Goal: Information Seeking & Learning: Learn about a topic

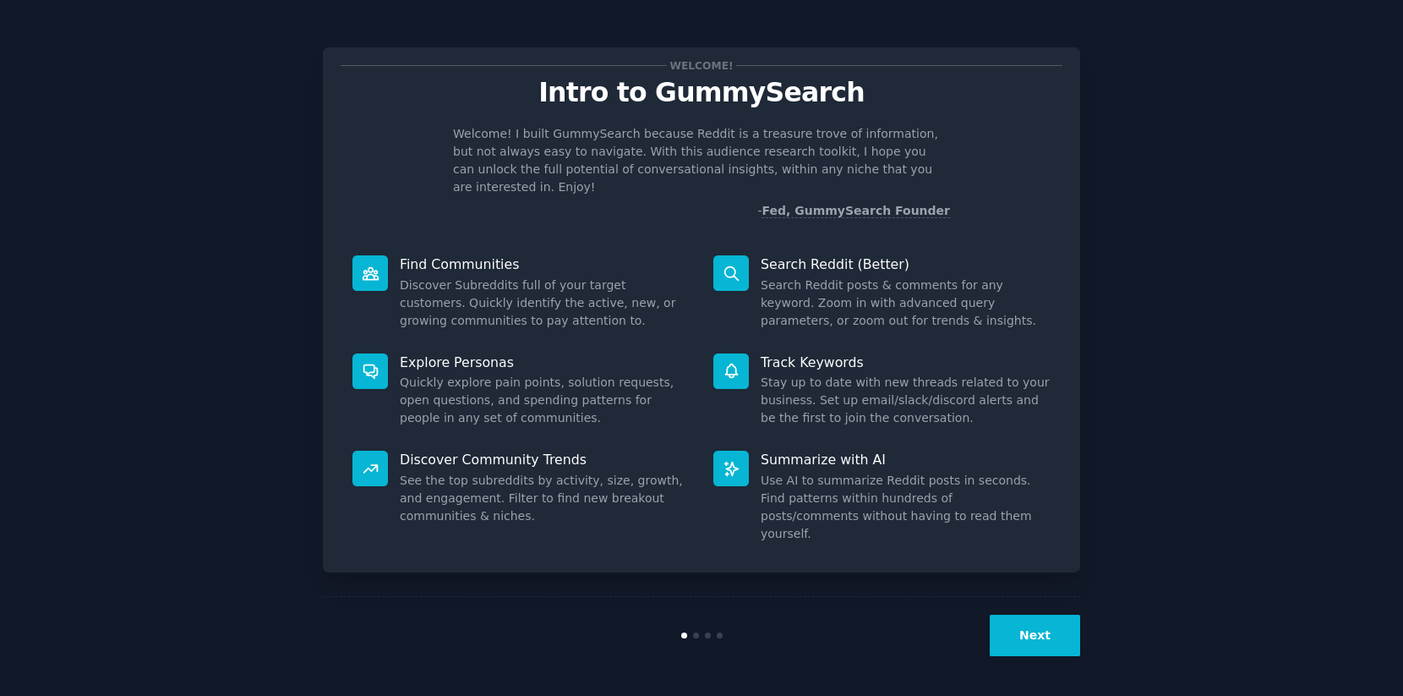
click at [1013, 634] on button "Next" at bounding box center [1035, 634] width 90 height 41
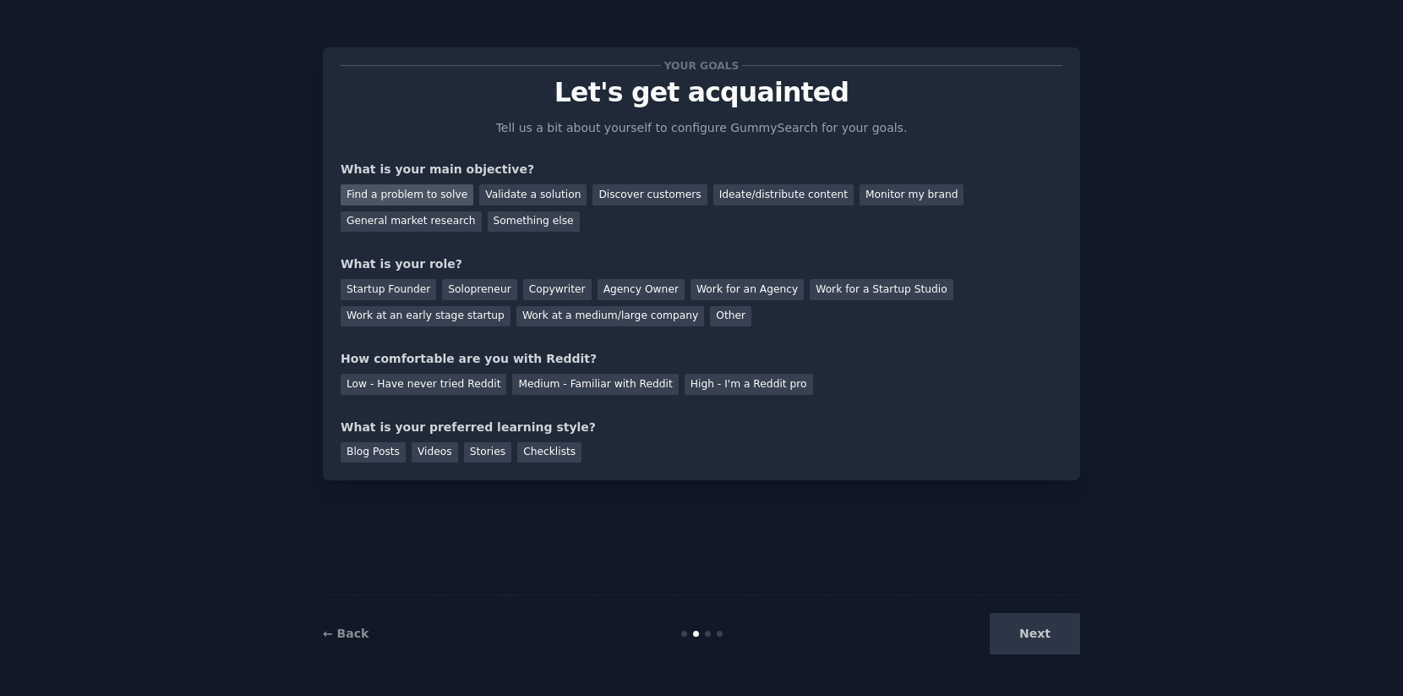
click at [450, 196] on div "Find a problem to solve" at bounding box center [407, 194] width 133 height 21
click at [404, 290] on div "Startup Founder" at bounding box center [389, 289] width 96 height 21
click at [479, 316] on div "Work at an early stage startup" at bounding box center [426, 316] width 170 height 21
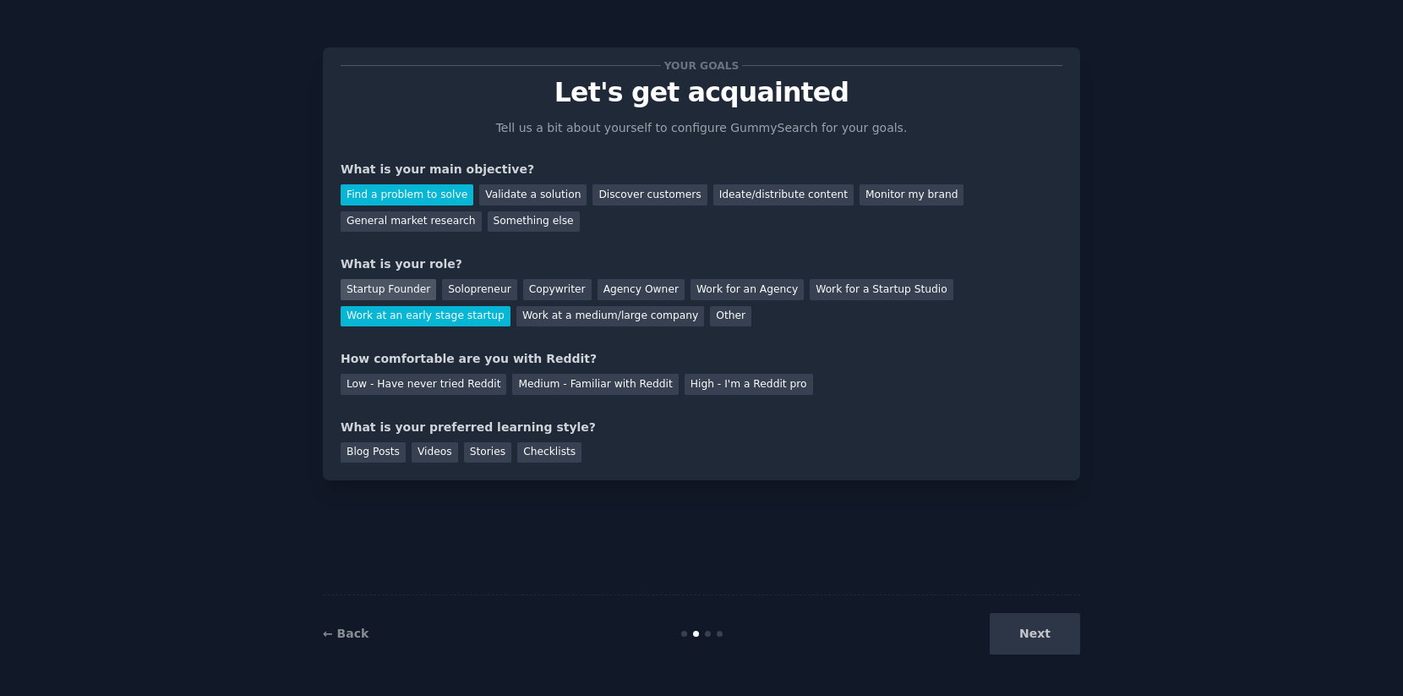
click at [407, 285] on div "Startup Founder" at bounding box center [389, 289] width 96 height 21
click at [449, 389] on div "Low - Have never tried Reddit" at bounding box center [424, 384] width 166 height 21
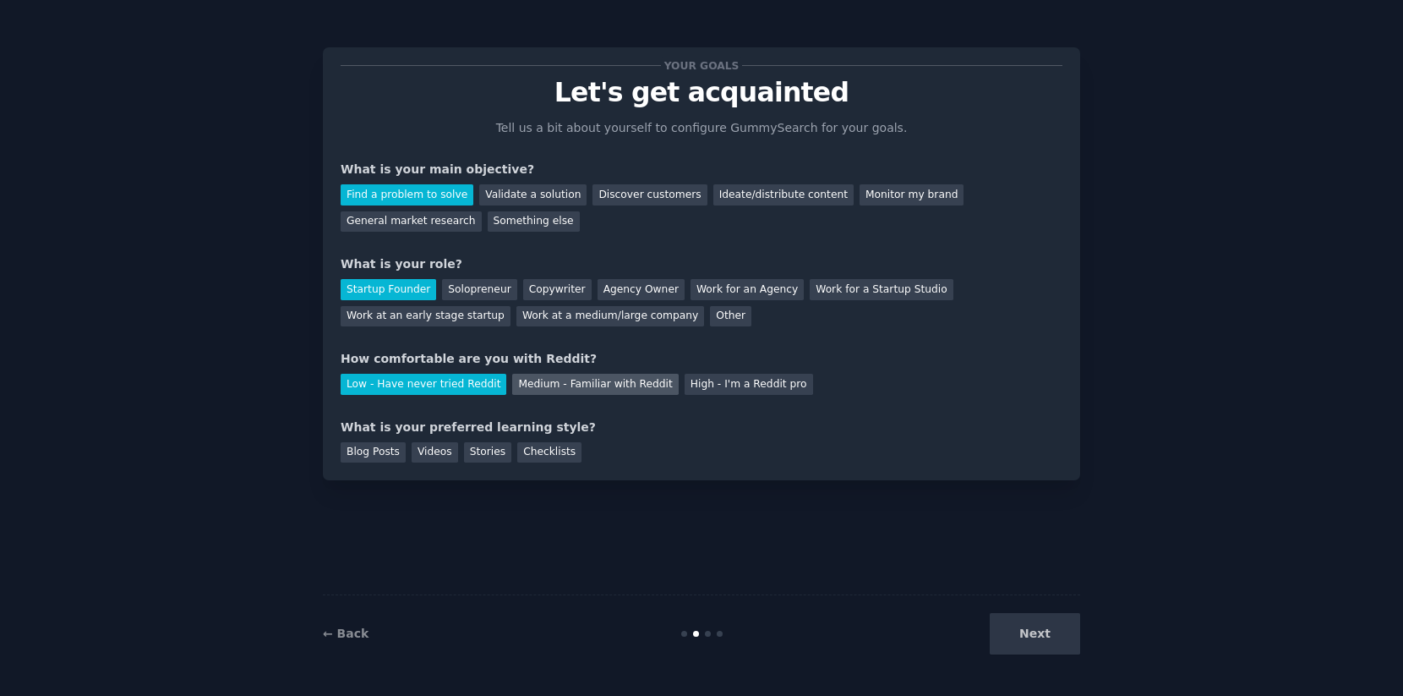
click at [564, 387] on div "Medium - Familiar with Reddit" at bounding box center [595, 384] width 166 height 21
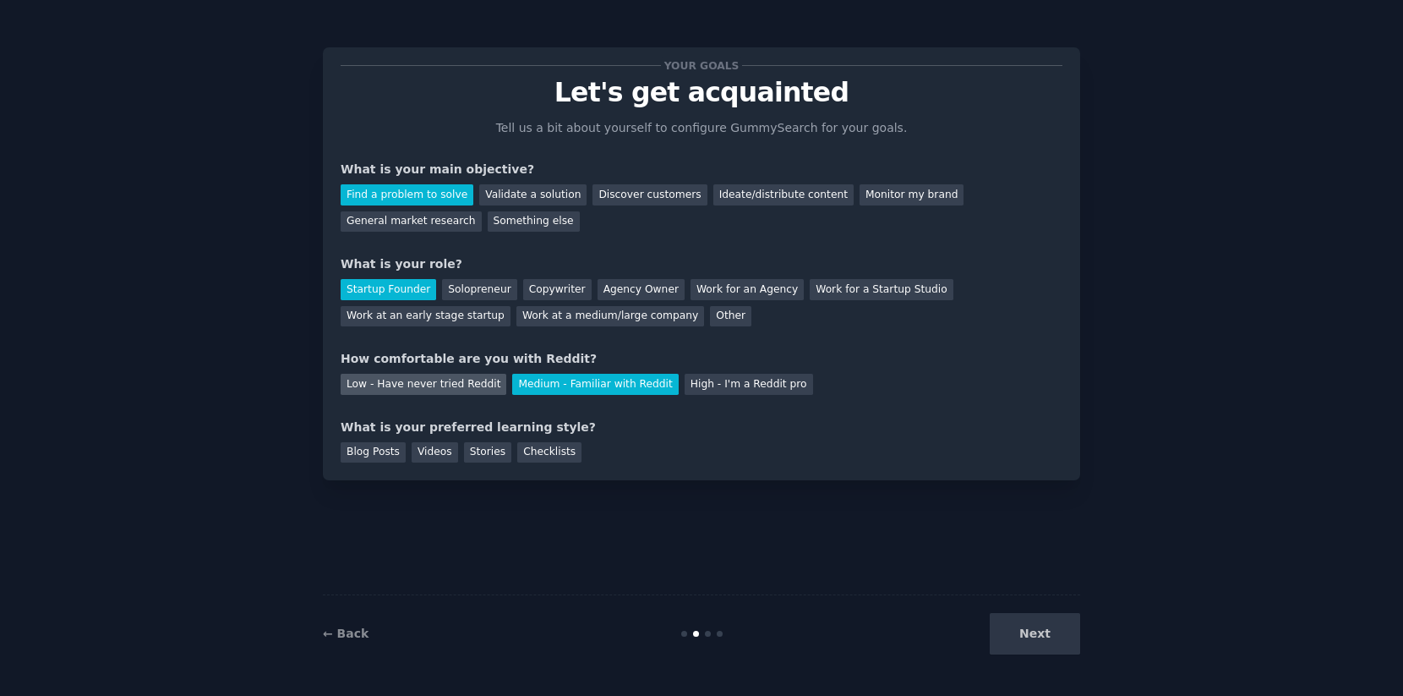
click at [466, 385] on div "Low - Have never tried Reddit" at bounding box center [424, 384] width 166 height 21
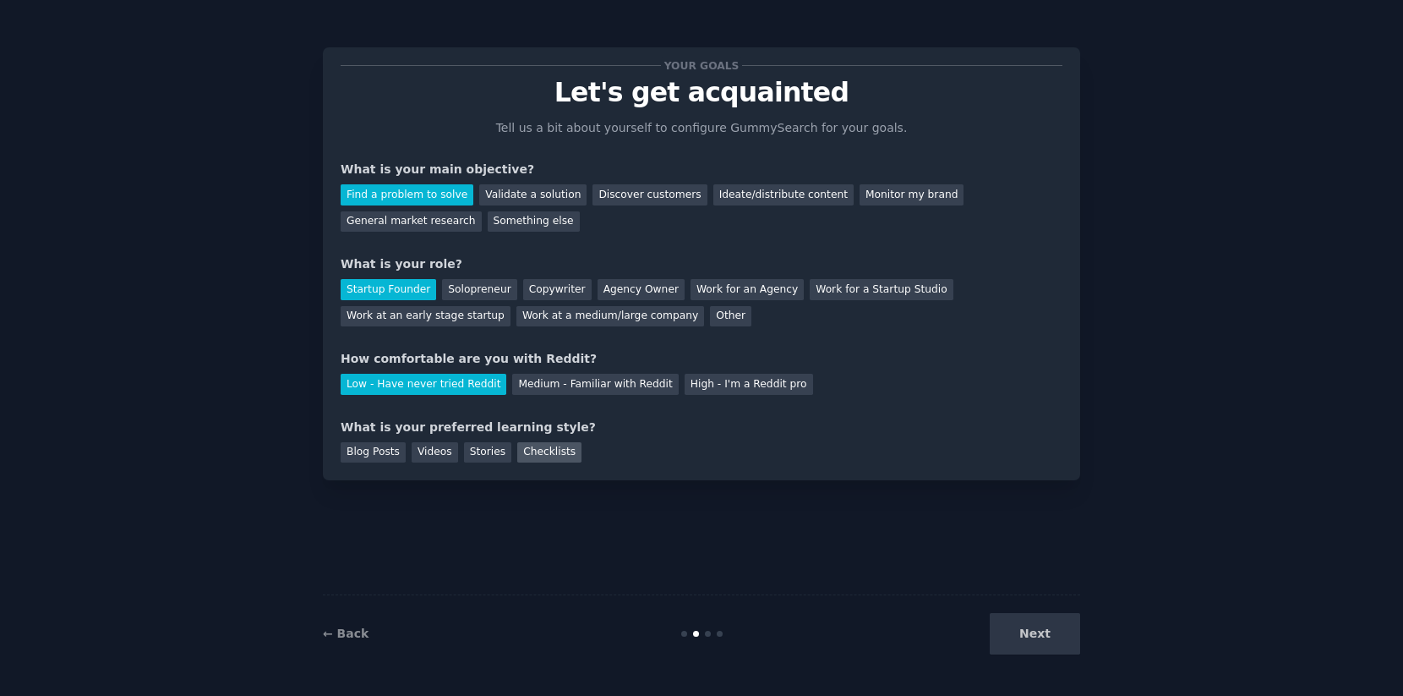
click at [540, 454] on div "Checklists" at bounding box center [549, 452] width 64 height 21
click at [430, 461] on div "Videos" at bounding box center [435, 452] width 46 height 21
click at [547, 452] on div "Checklists" at bounding box center [549, 452] width 64 height 21
click at [1017, 640] on button "Next" at bounding box center [1035, 633] width 90 height 41
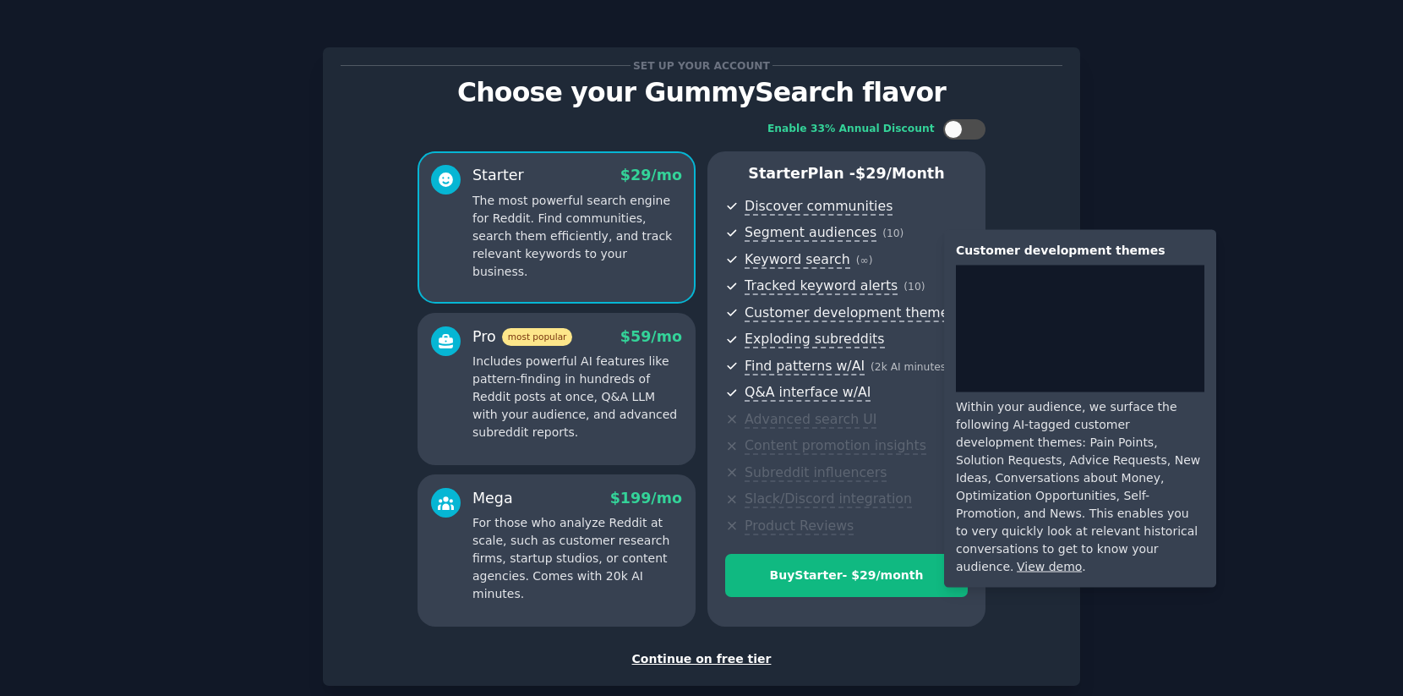
scroll to position [91, 0]
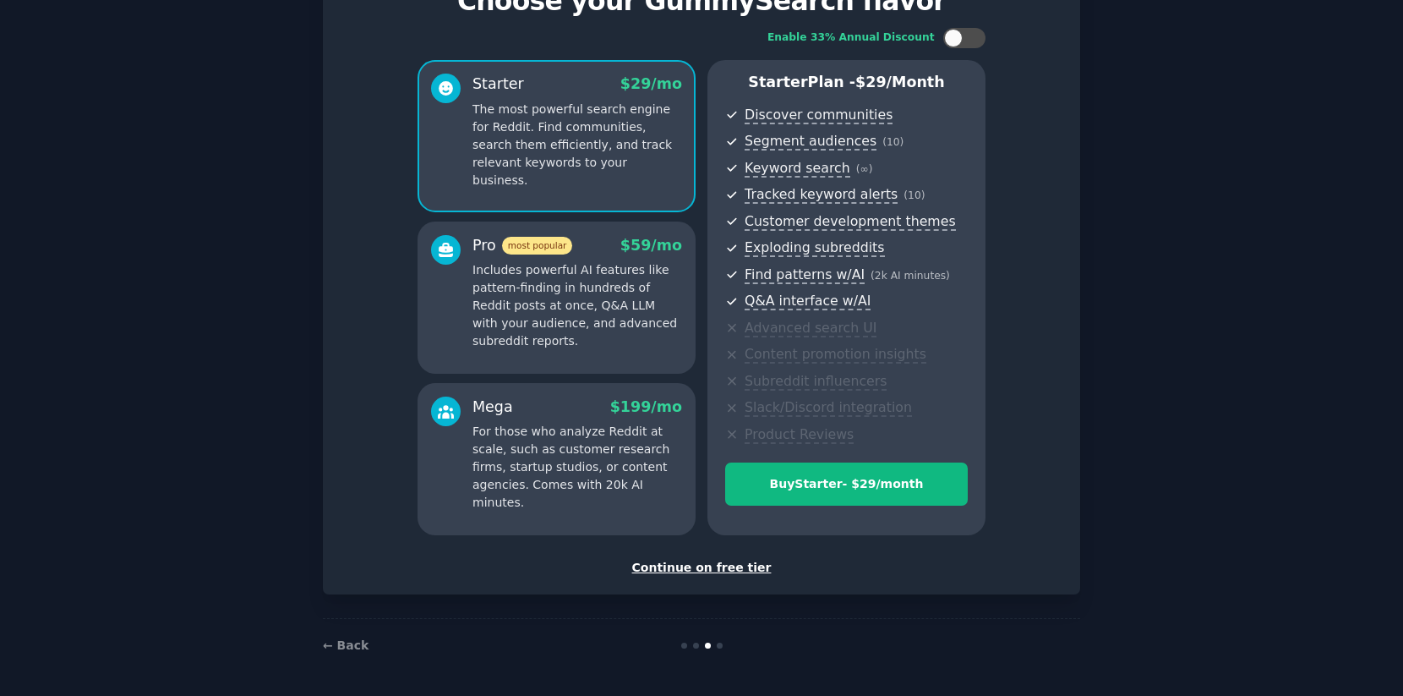
click at [718, 565] on div "Continue on free tier" at bounding box center [702, 568] width 722 height 18
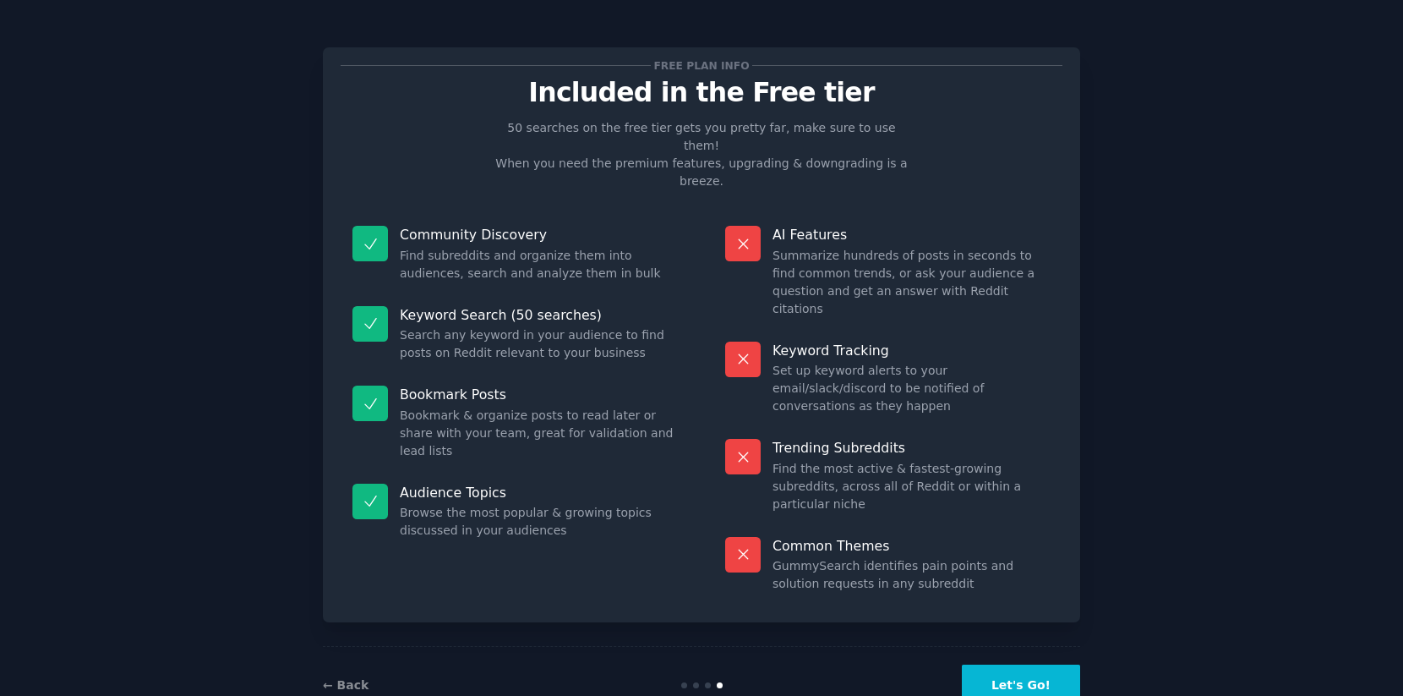
click at [1029, 664] on button "Let's Go!" at bounding box center [1021, 684] width 118 height 41
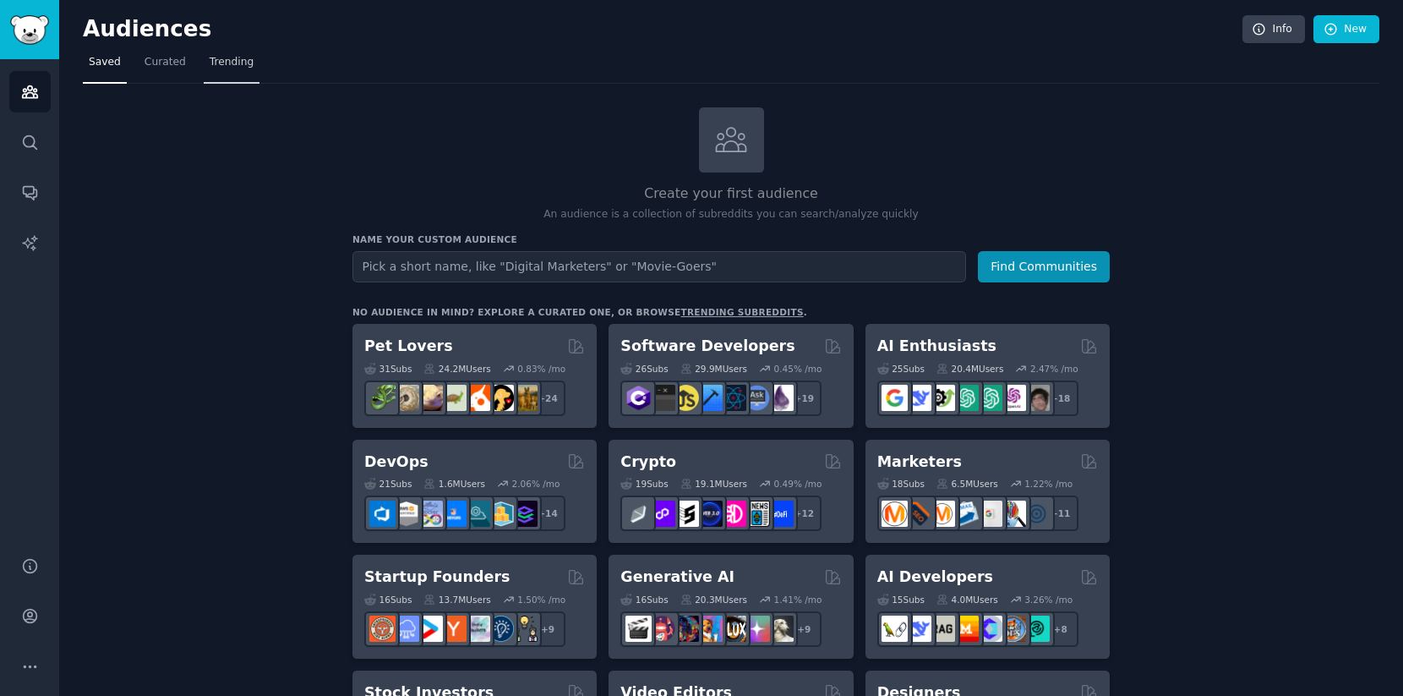
click at [231, 60] on span "Trending" at bounding box center [232, 62] width 44 height 15
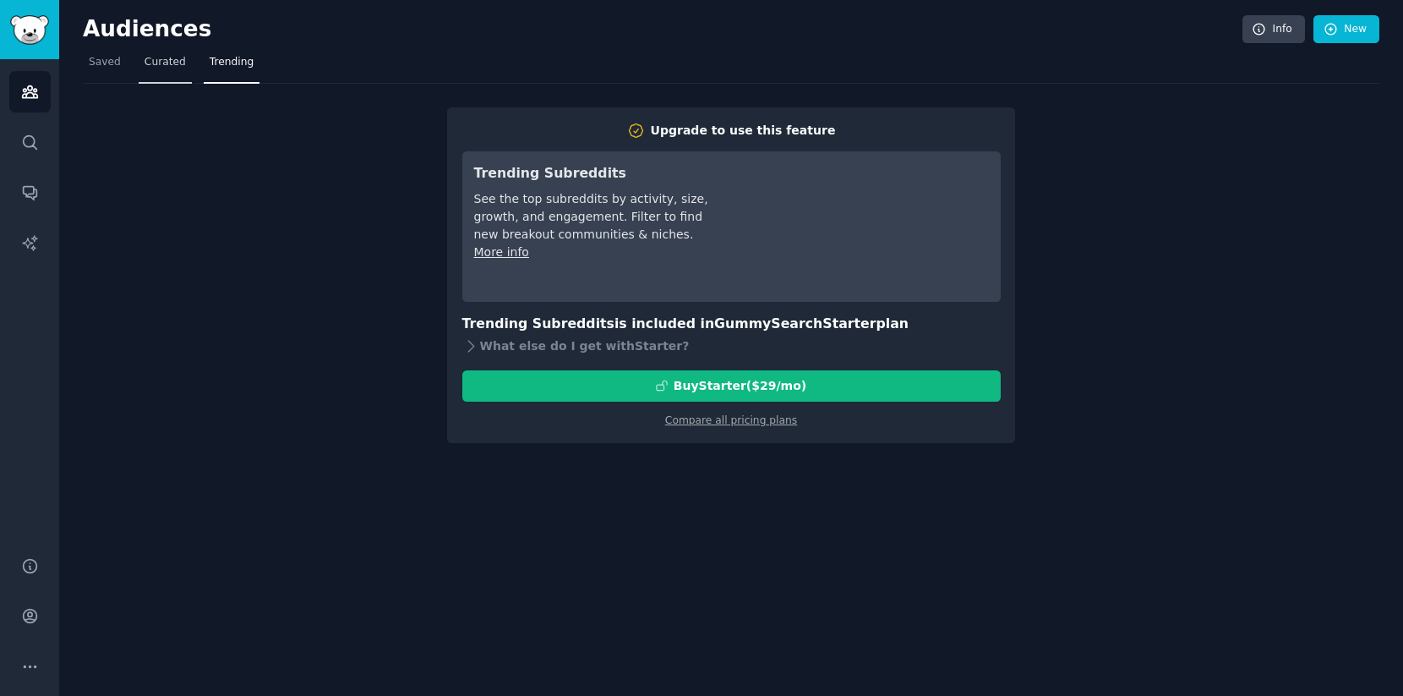
click at [156, 75] on link "Curated" at bounding box center [165, 66] width 53 height 35
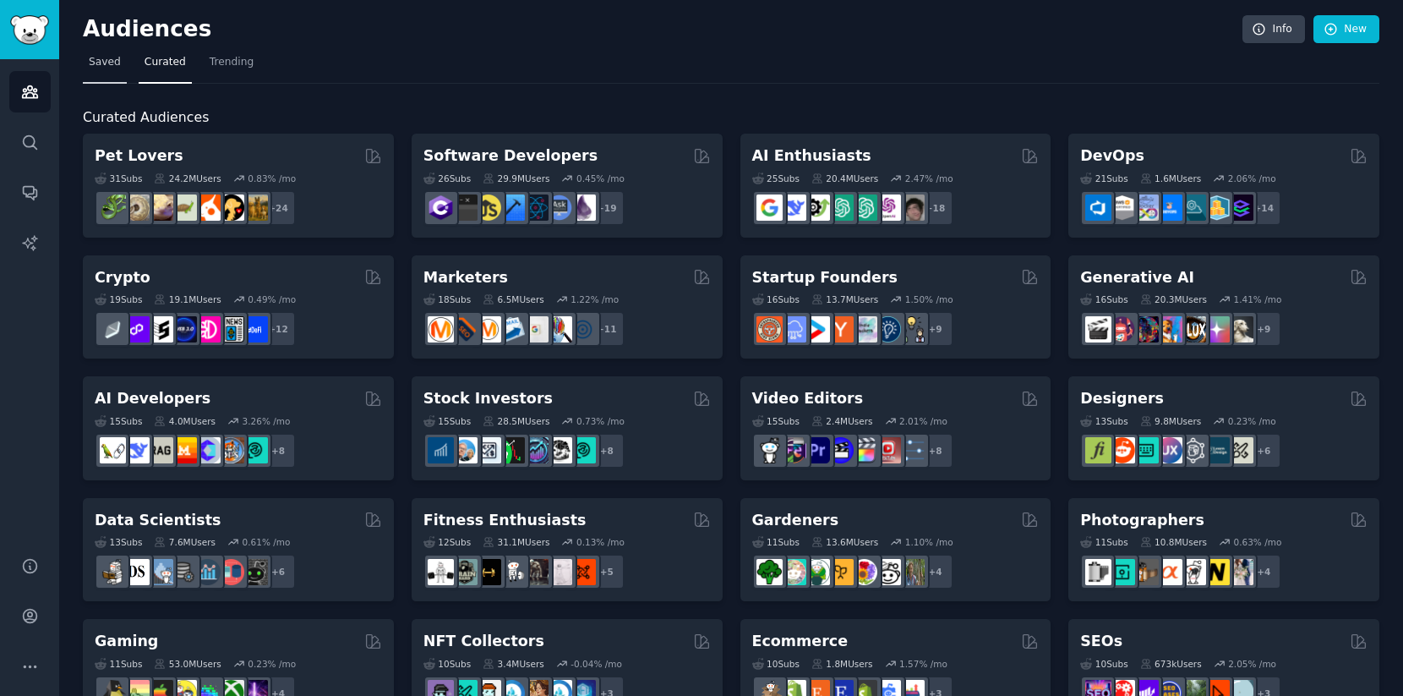
click at [109, 72] on link "Saved" at bounding box center [105, 66] width 44 height 35
